Goal: Navigation & Orientation: Find specific page/section

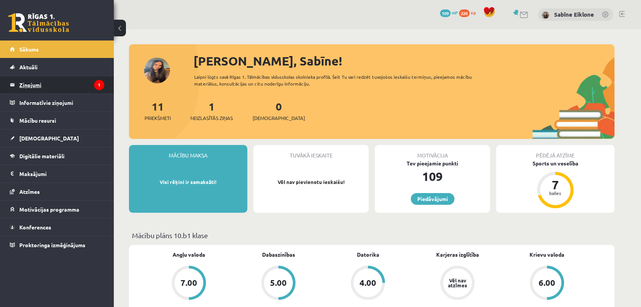
click at [56, 83] on legend "Ziņojumi 1" at bounding box center [61, 84] width 85 height 17
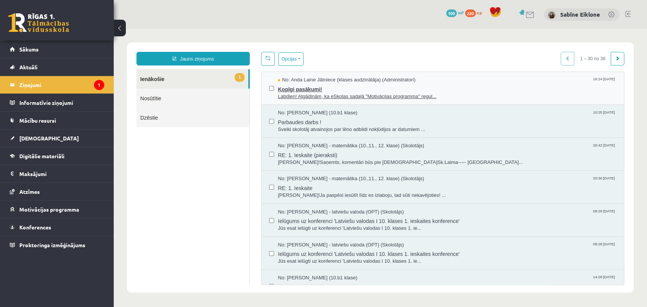
click at [418, 88] on span "Kopīgi pasākumi!" at bounding box center [447, 88] width 339 height 9
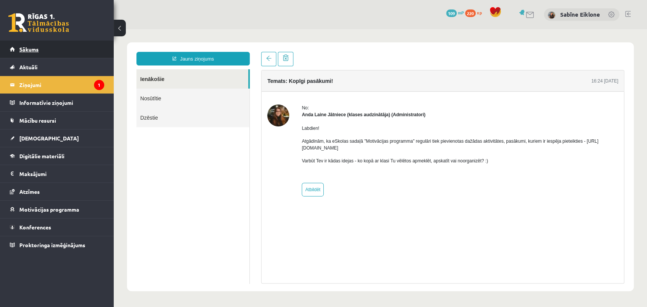
click at [35, 47] on span "Sākums" at bounding box center [28, 49] width 19 height 7
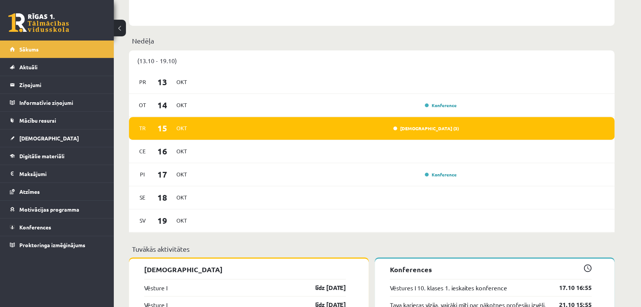
scroll to position [463, 0]
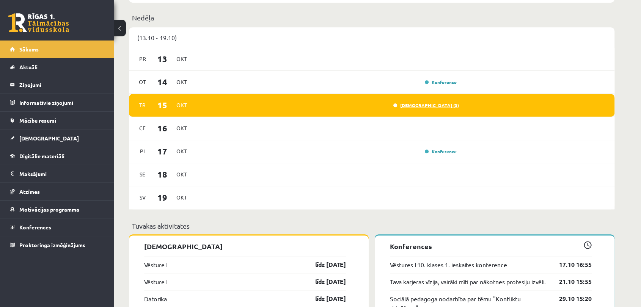
click at [438, 104] on link "Ieskaite (3)" at bounding box center [426, 105] width 66 height 6
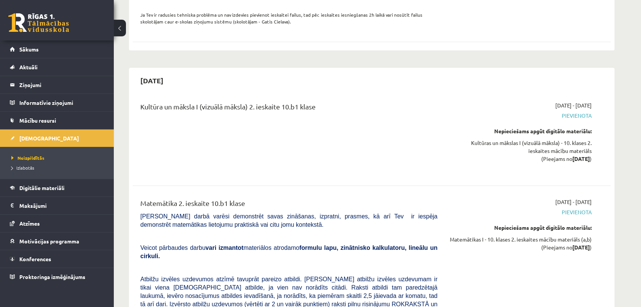
scroll to position [421, 0]
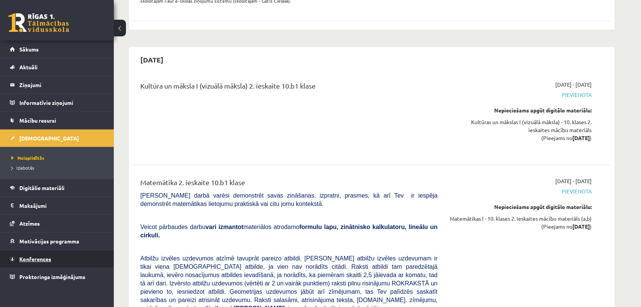
click at [45, 261] on span "Konferences" at bounding box center [35, 259] width 32 height 7
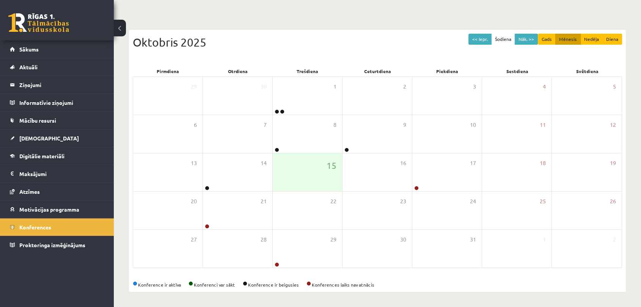
scroll to position [55, 0]
click at [42, 119] on span "Mācību resursi" at bounding box center [37, 120] width 37 height 7
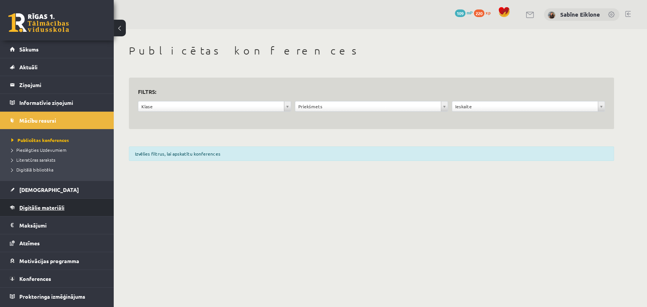
click at [42, 209] on span "Digitālie materiāli" at bounding box center [41, 207] width 45 height 7
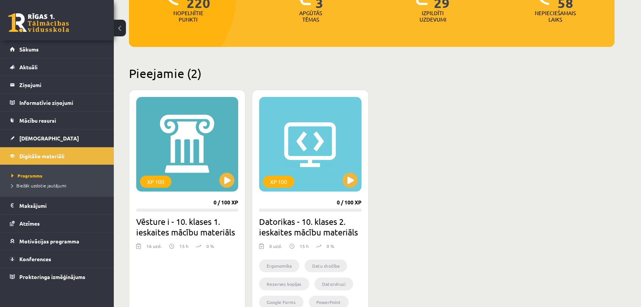
scroll to position [210, 0]
